Goal: Navigation & Orientation: Find specific page/section

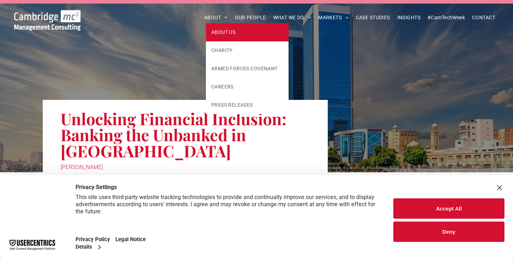
click at [221, 29] on span "ABOUT US" at bounding box center [223, 32] width 24 height 7
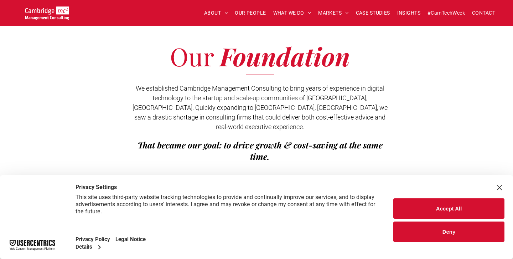
scroll to position [144, 0]
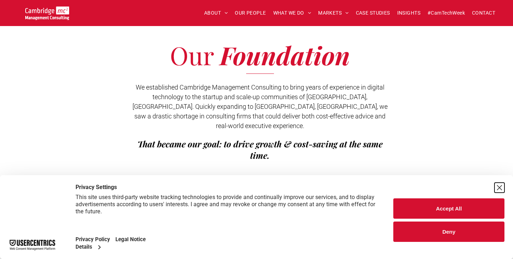
click at [501, 188] on div "Close Layer" at bounding box center [500, 188] width 10 height 10
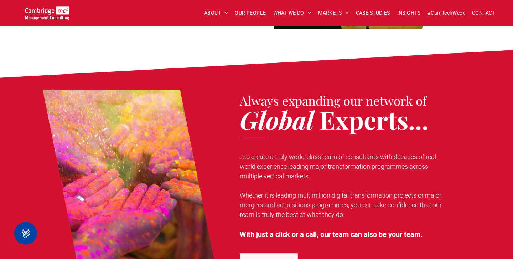
scroll to position [497, 0]
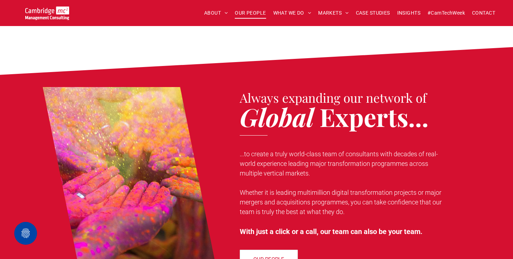
click at [254, 11] on span "OUR PEOPLE" at bounding box center [250, 12] width 31 height 11
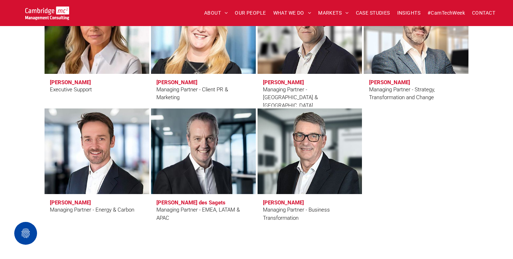
scroll to position [683, 0]
